Goal: Book appointment/travel/reservation

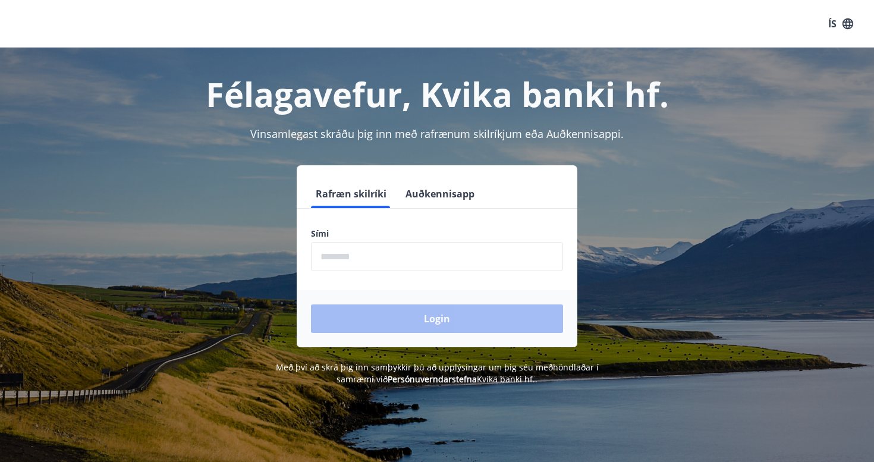
click at [382, 264] on input "phone" at bounding box center [437, 256] width 252 height 29
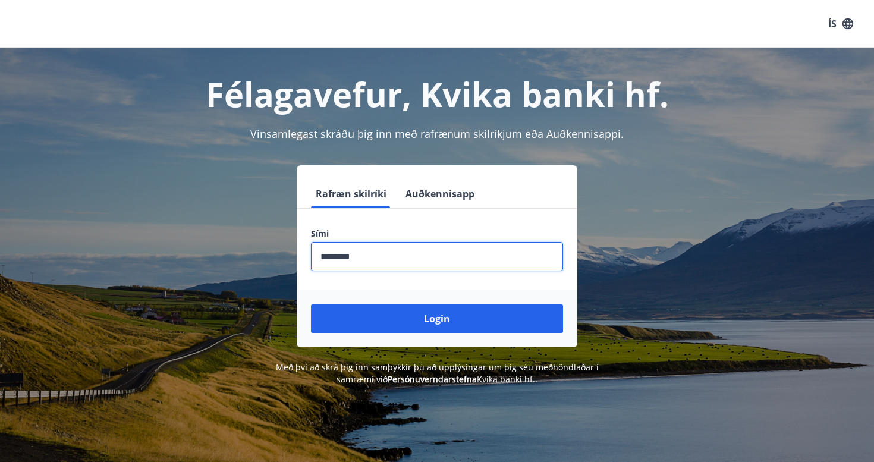
type input "********"
click at [311, 304] on button "Login" at bounding box center [437, 318] width 252 height 29
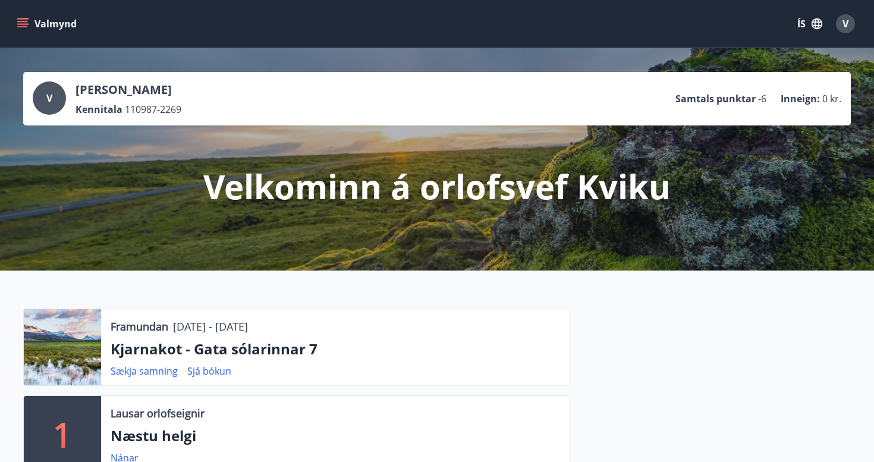
click at [25, 23] on icon "menu" at bounding box center [23, 24] width 12 height 12
click at [751, 389] on div at bounding box center [710, 439] width 281 height 260
click at [34, 27] on button "Valmynd" at bounding box center [47, 23] width 67 height 21
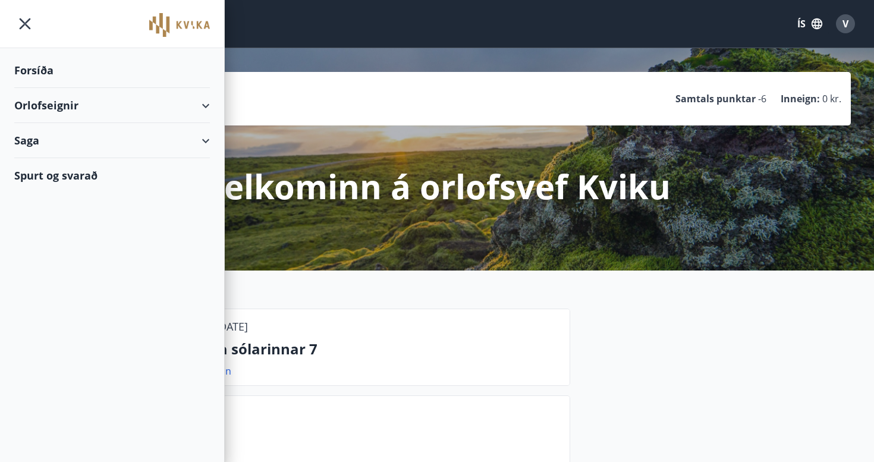
click at [52, 73] on div "Forsíða" at bounding box center [112, 70] width 196 height 35
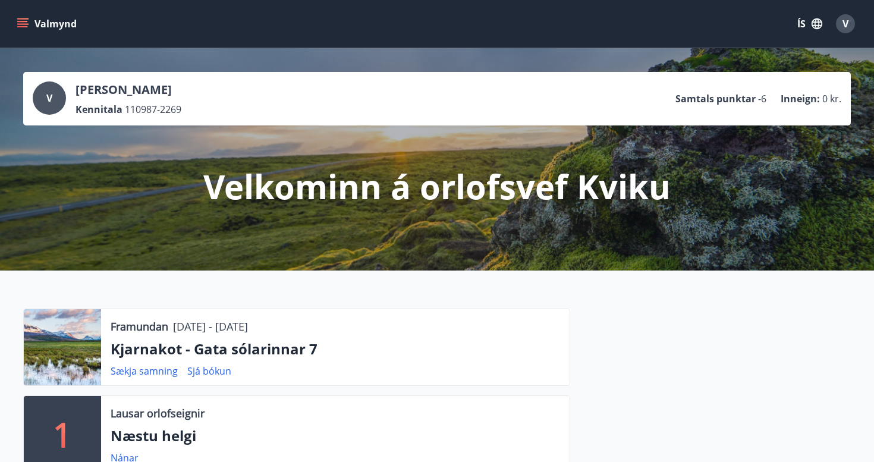
click at [25, 25] on icon "menu" at bounding box center [23, 24] width 12 height 12
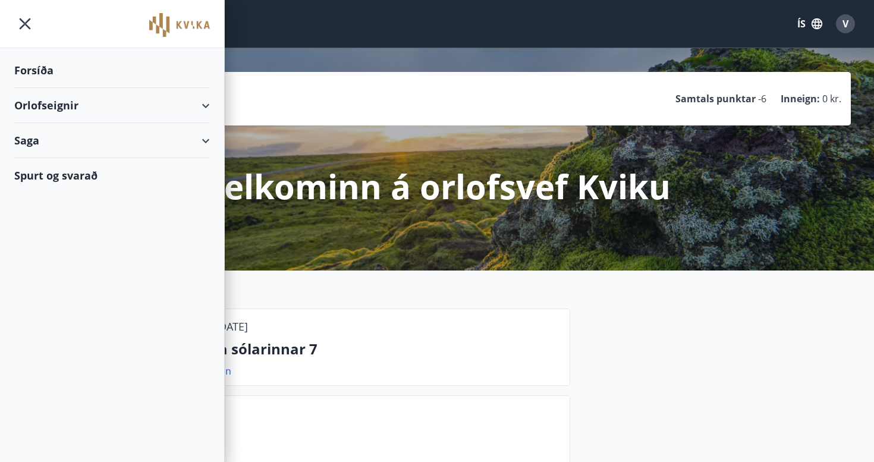
click at [200, 102] on div "Orlofseignir" at bounding box center [112, 105] width 196 height 35
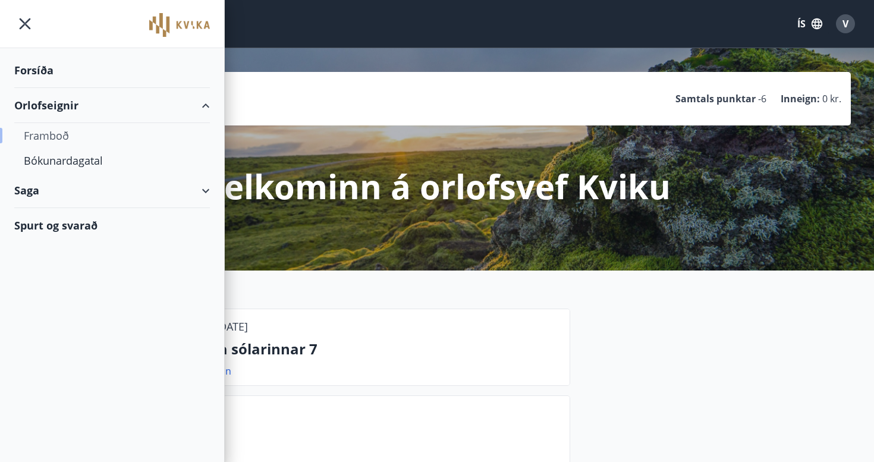
click at [65, 133] on div "Framboð" at bounding box center [112, 135] width 177 height 25
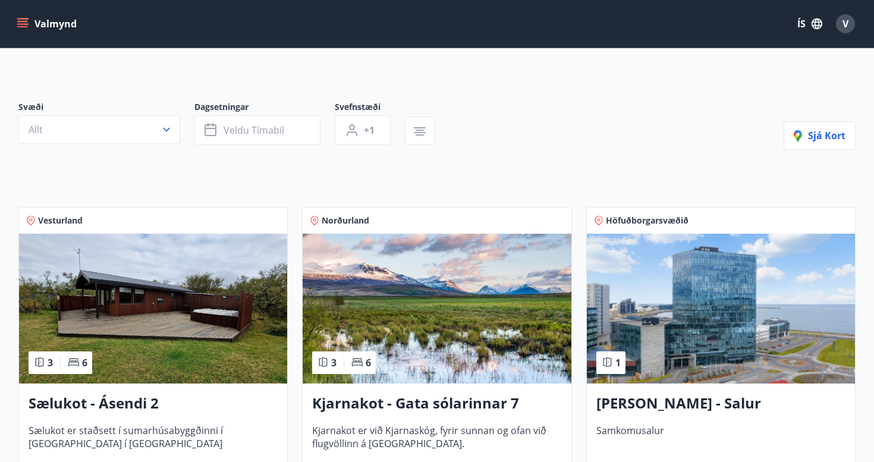
scroll to position [178, 0]
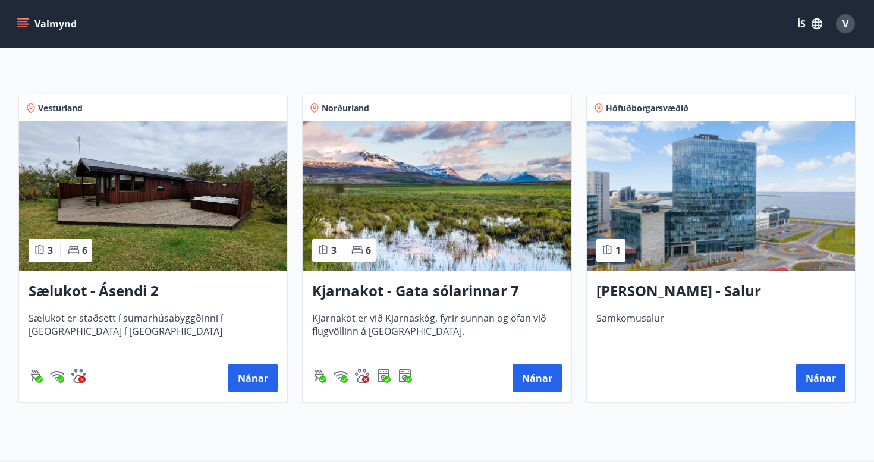
click at [438, 194] on img at bounding box center [437, 196] width 268 height 150
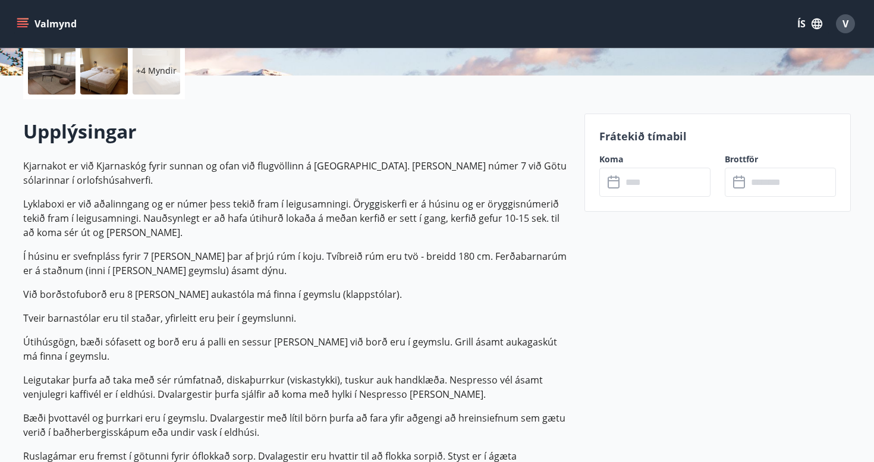
scroll to position [357, 0]
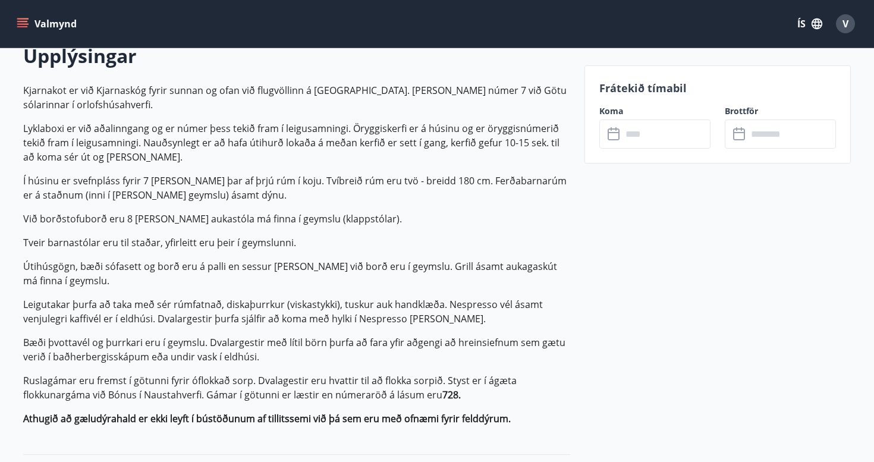
click at [672, 130] on input "text" at bounding box center [666, 134] width 89 height 29
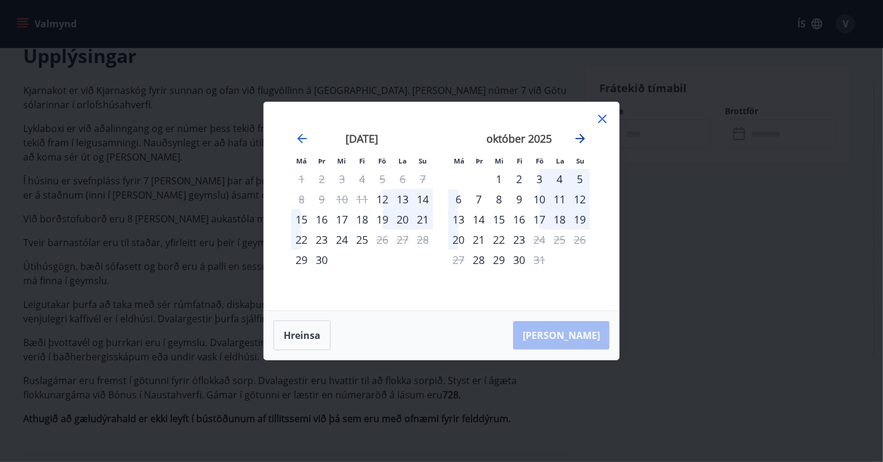
click at [584, 139] on icon "Move forward to switch to the next month." at bounding box center [581, 139] width 10 height 10
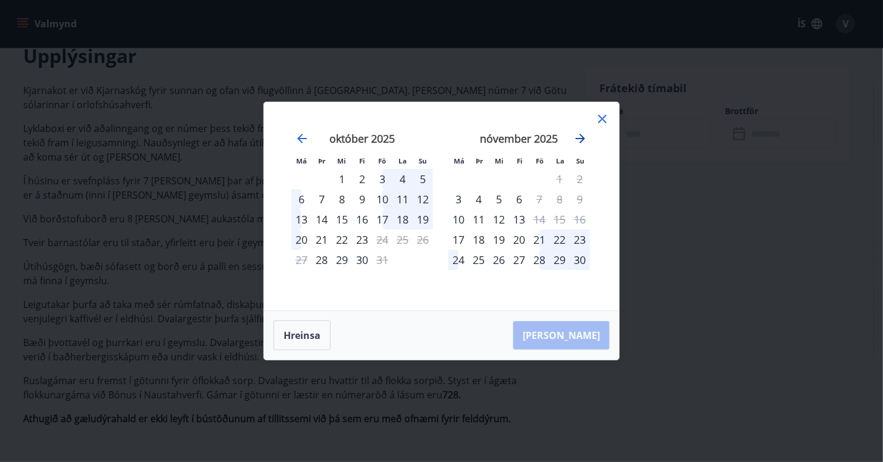
click at [584, 139] on icon "Move forward to switch to the next month." at bounding box center [581, 139] width 10 height 10
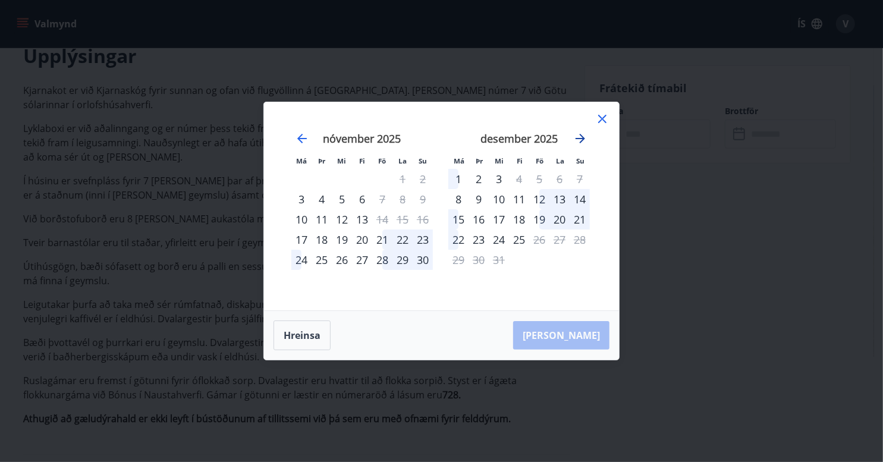
click at [584, 139] on icon "Move forward to switch to the next month." at bounding box center [581, 139] width 10 height 10
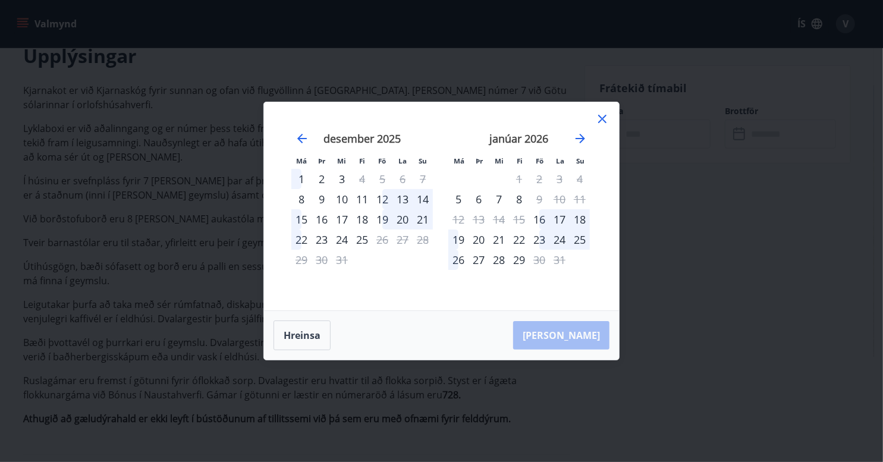
click at [602, 119] on icon at bounding box center [603, 119] width 2 height 2
